Goal: Task Accomplishment & Management: Manage account settings

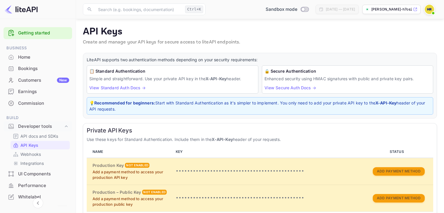
scroll to position [83, 0]
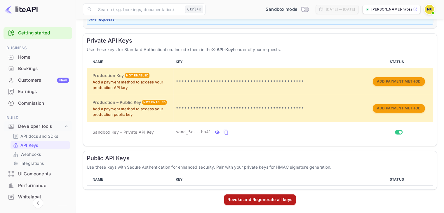
click at [256, 200] on div "Revoke and Regenerate all keys" at bounding box center [260, 200] width 65 height 6
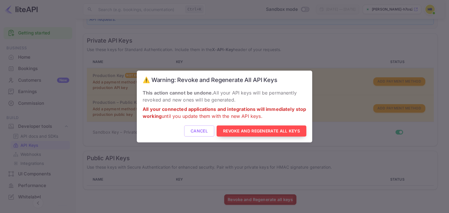
click at [235, 131] on button "Revoke and Regenerate All Keys" at bounding box center [262, 131] width 90 height 11
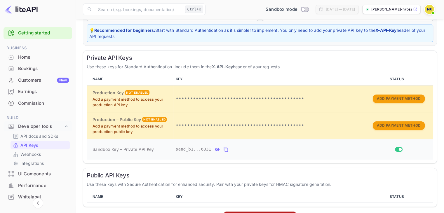
scroll to position [90, 0]
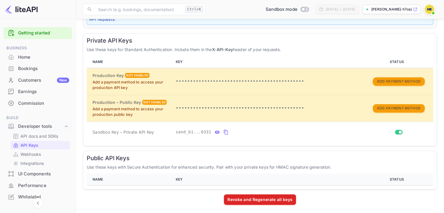
click at [230, 174] on th "KEY" at bounding box center [269, 180] width 191 height 12
click at [252, 198] on div "Revoke and Regenerate all keys" at bounding box center [260, 200] width 65 height 6
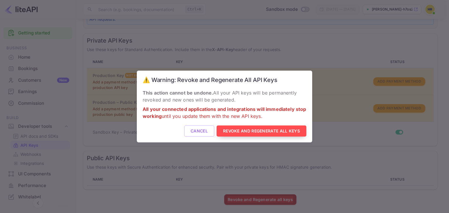
click at [226, 132] on button "Revoke and Regenerate All Keys" at bounding box center [262, 131] width 90 height 11
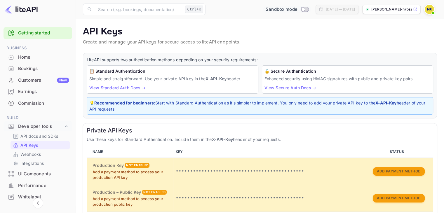
click at [297, 8] on input "Switch to Production mode" at bounding box center [303, 9] width 12 height 4
checkbox input "false"
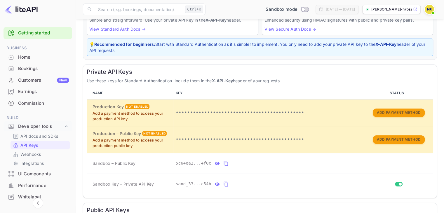
scroll to position [131, 0]
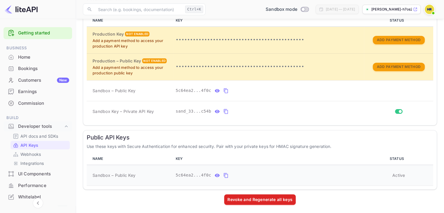
click at [224, 174] on icon "public api keys table" at bounding box center [226, 175] width 5 height 7
